Goal: Information Seeking & Learning: Learn about a topic

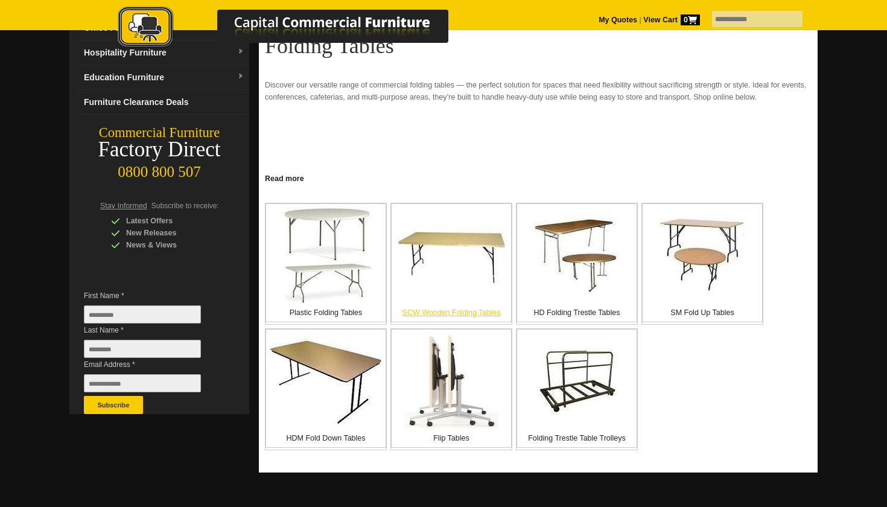
scroll to position [123, 0]
click at [351, 360] on img at bounding box center [326, 380] width 114 height 96
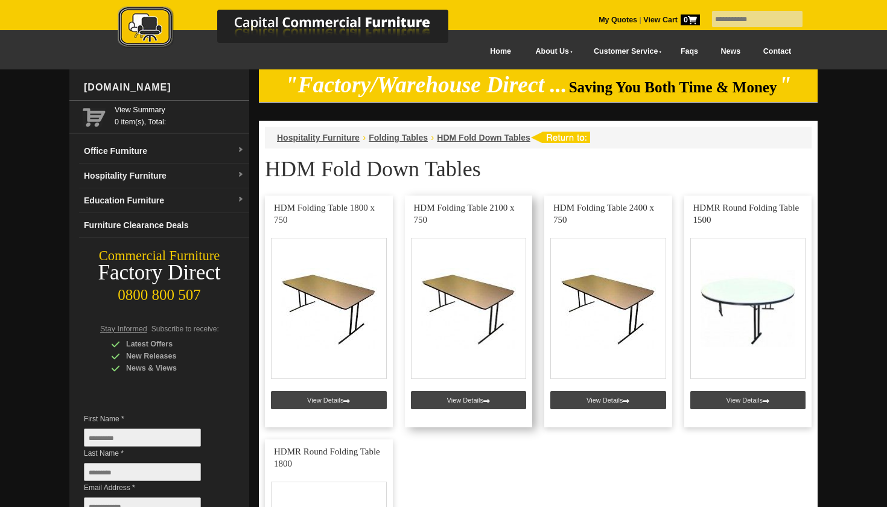
click at [479, 397] on link at bounding box center [469, 311] width 128 height 232
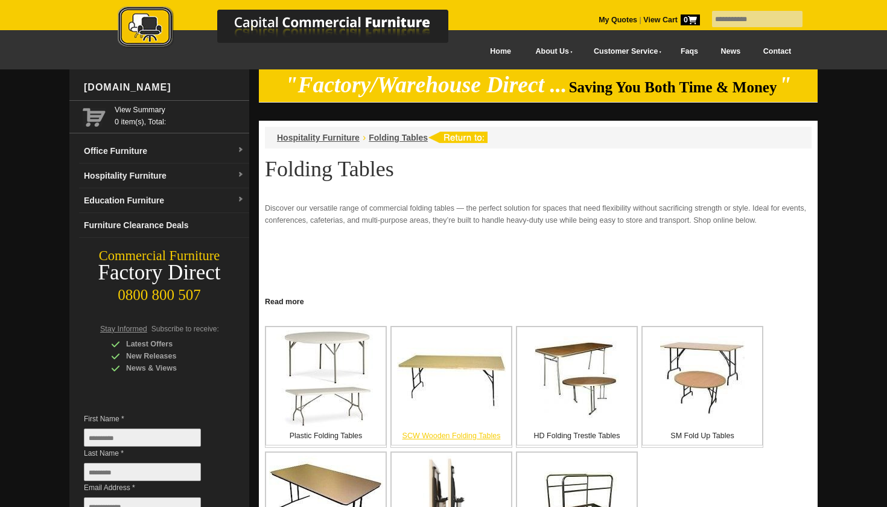
scroll to position [123, 0]
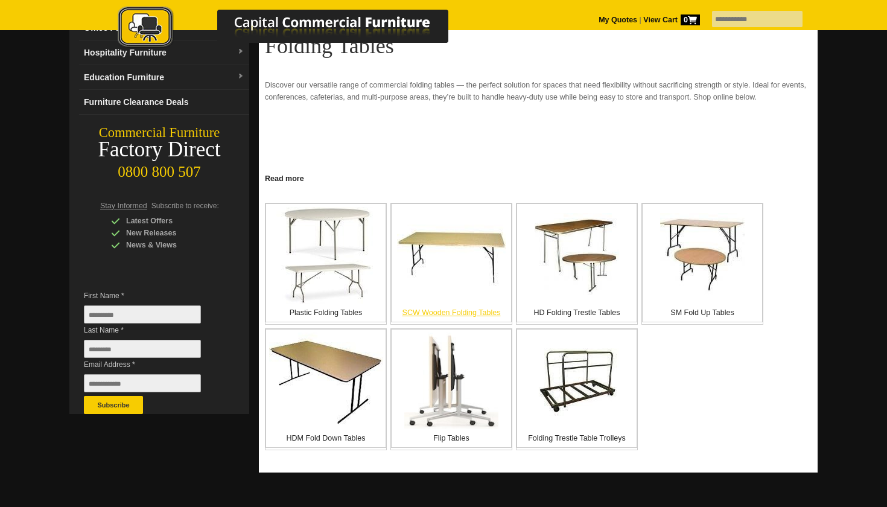
click at [466, 239] on img at bounding box center [451, 255] width 109 height 62
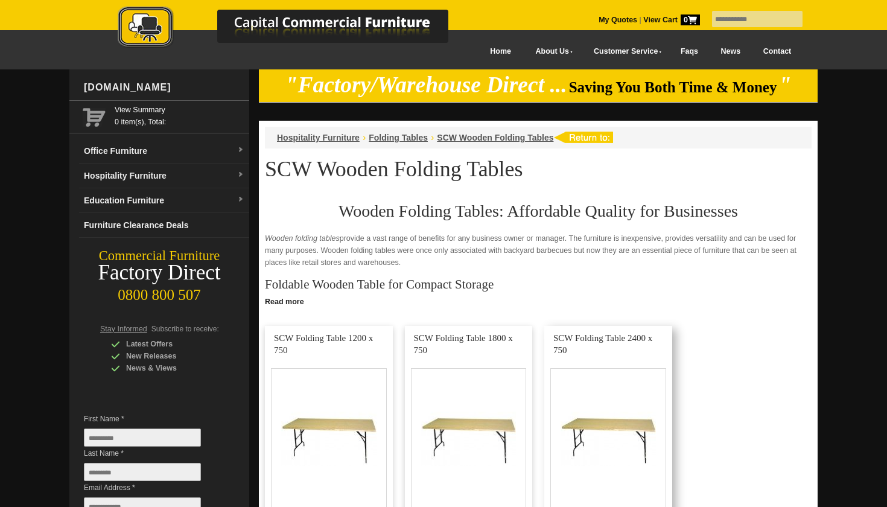
click at [632, 428] on link at bounding box center [608, 442] width 128 height 232
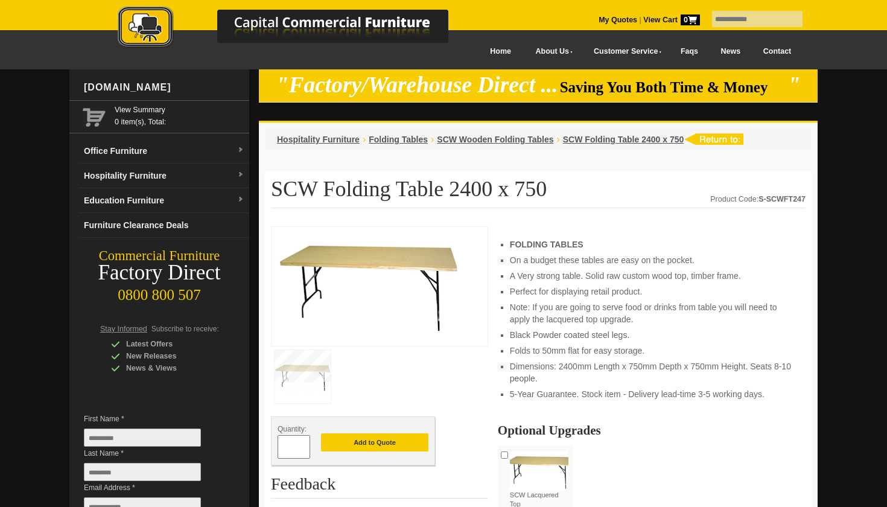
drag, startPoint x: 139, startPoint y: 438, endPoint x: 0, endPoint y: 506, distance: 155.1
